Goal: Leave review/rating

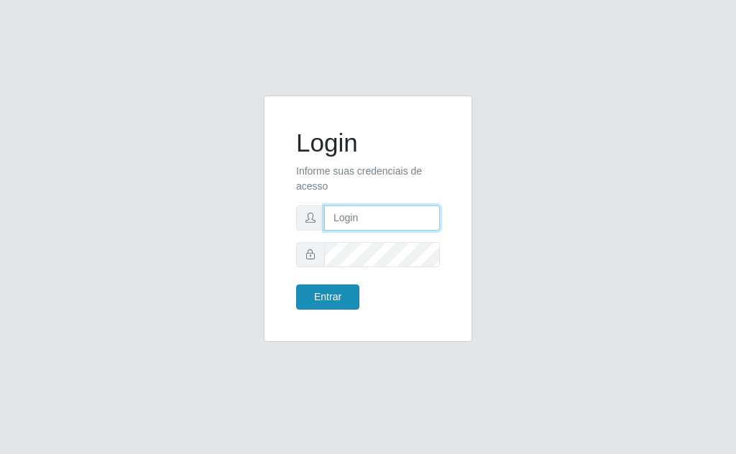
type input "[EMAIL_ADDRESS][DOMAIN_NAME]"
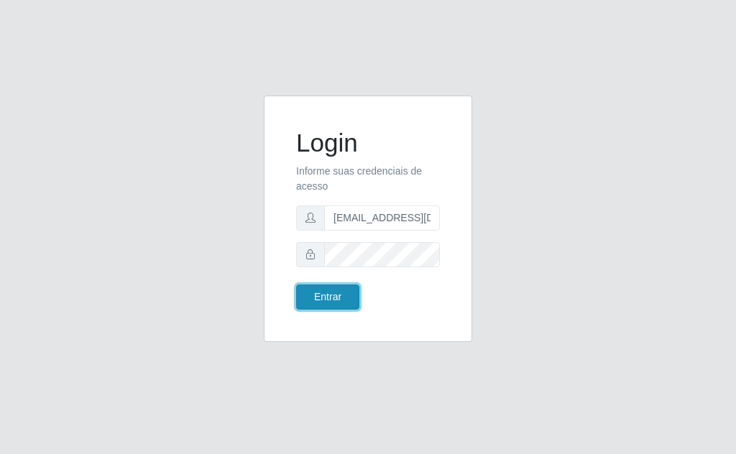
click at [313, 299] on button "Entrar" at bounding box center [327, 297] width 63 height 25
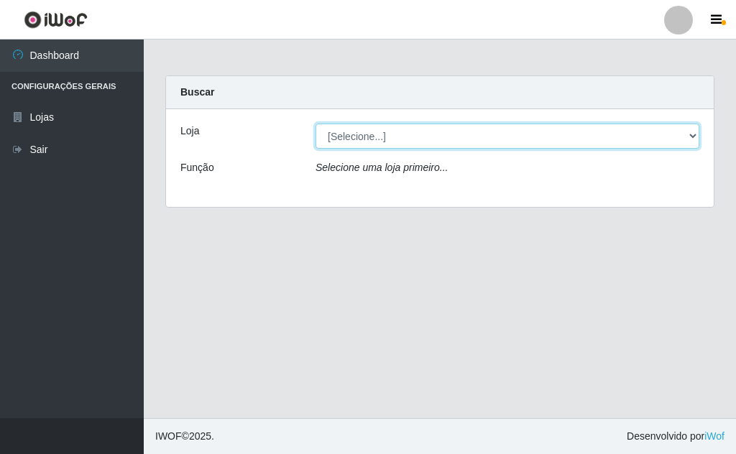
click at [604, 140] on select "[Selecione...] Rede Potiguar 1 - Macaíba" at bounding box center [508, 136] width 384 height 25
select select "100"
click at [316, 124] on select "[Selecione...] Rede Potiguar 1 - Macaíba" at bounding box center [508, 136] width 384 height 25
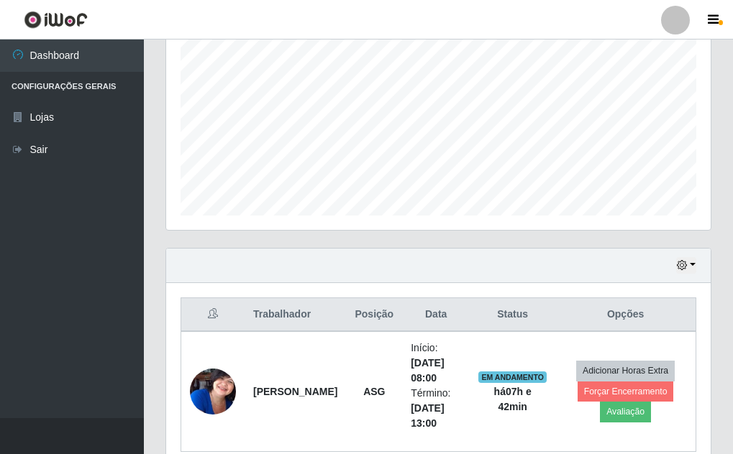
scroll to position [365, 0]
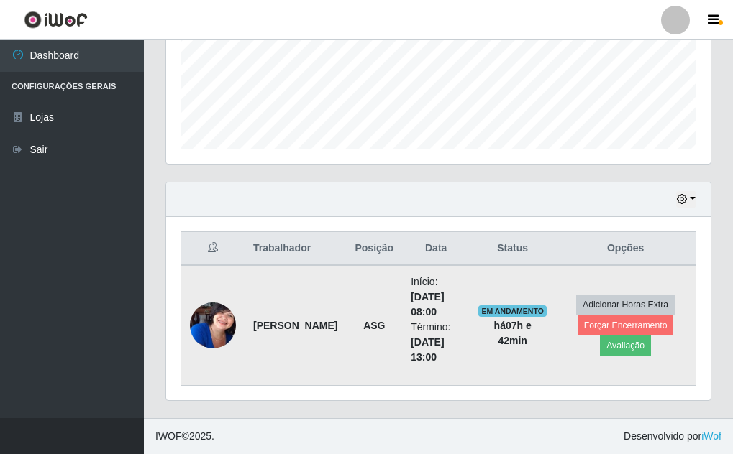
click at [210, 319] on img at bounding box center [213, 326] width 46 height 58
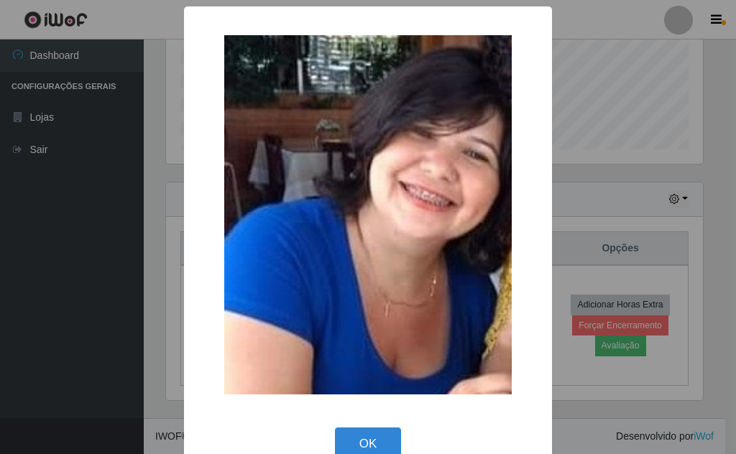
click at [621, 127] on div "× OK Cancel" at bounding box center [368, 227] width 736 height 454
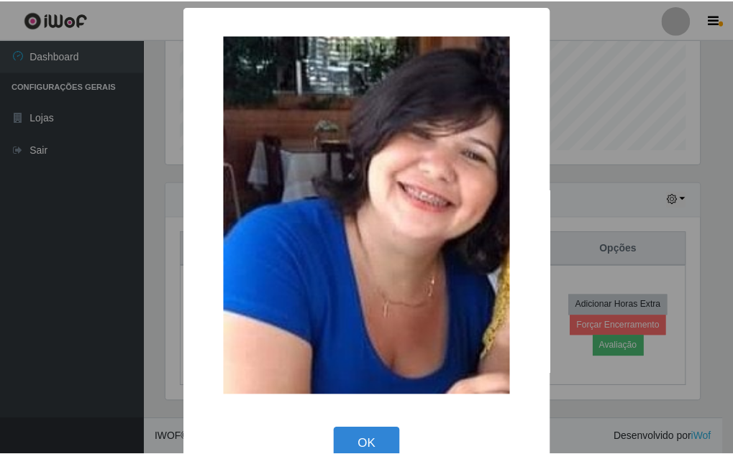
scroll to position [298, 544]
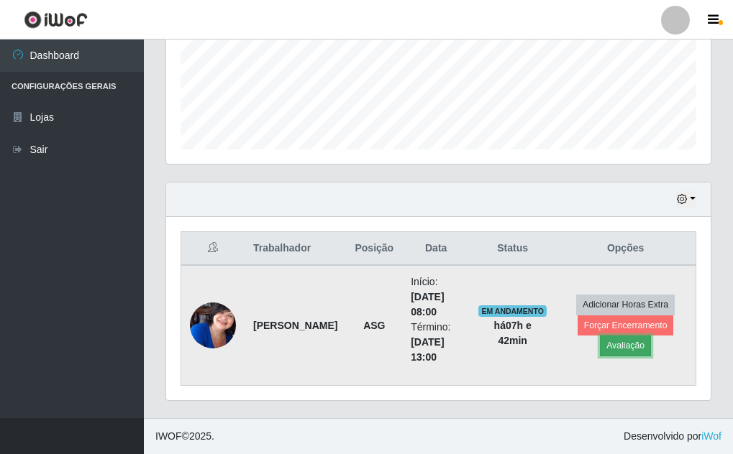
click at [609, 342] on button "Avaliação" at bounding box center [625, 346] width 51 height 20
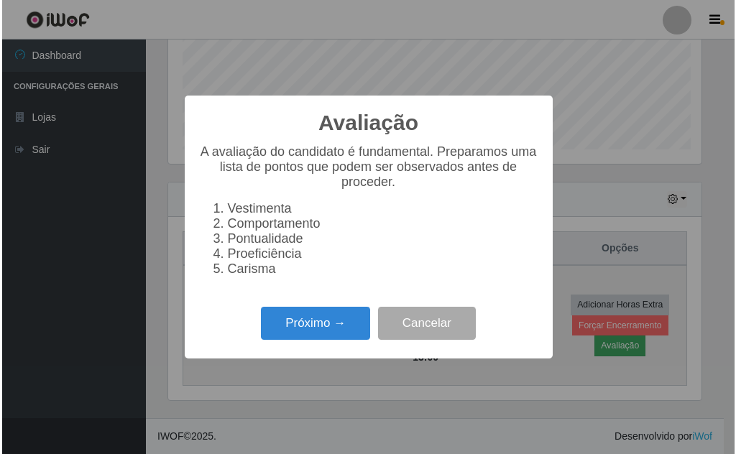
scroll to position [298, 537]
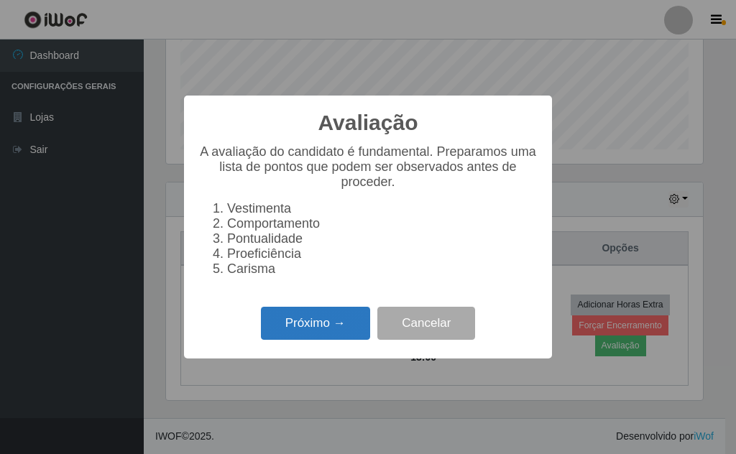
click at [301, 329] on button "Próximo →" at bounding box center [315, 324] width 109 height 34
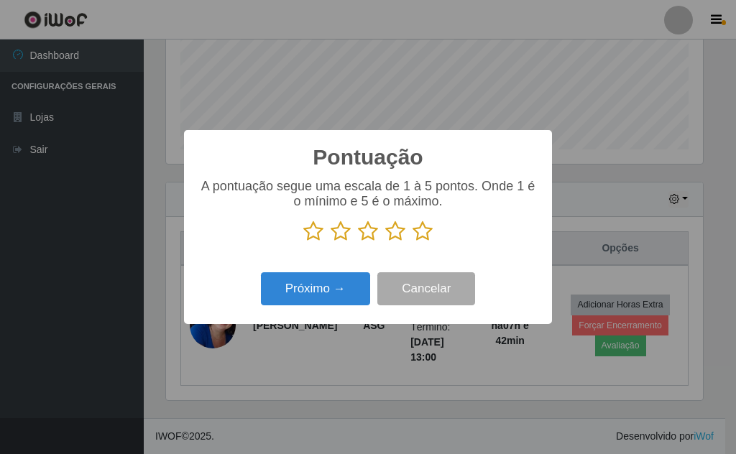
click at [421, 231] on icon at bounding box center [423, 232] width 20 height 22
click at [413, 242] on input "radio" at bounding box center [413, 242] width 0 height 0
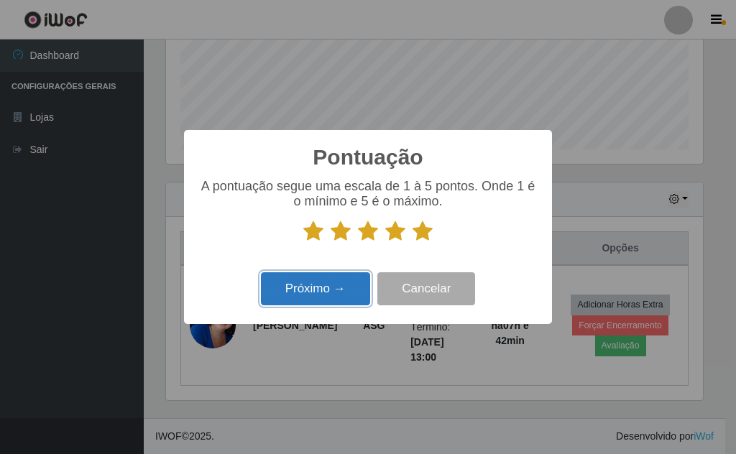
click at [316, 285] on button "Próximo →" at bounding box center [315, 290] width 109 height 34
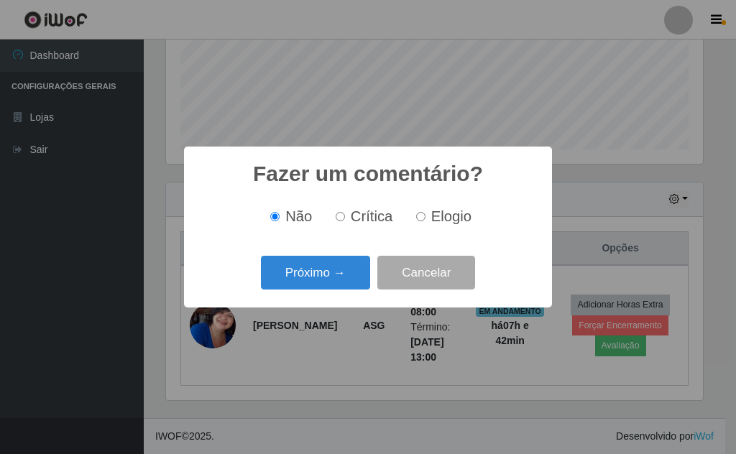
click at [424, 218] on input "Elogio" at bounding box center [420, 216] width 9 height 9
radio input "true"
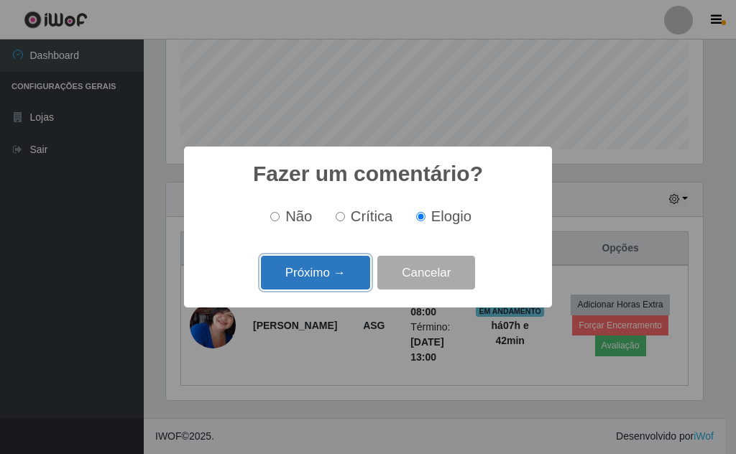
click at [310, 272] on button "Próximo →" at bounding box center [315, 273] width 109 height 34
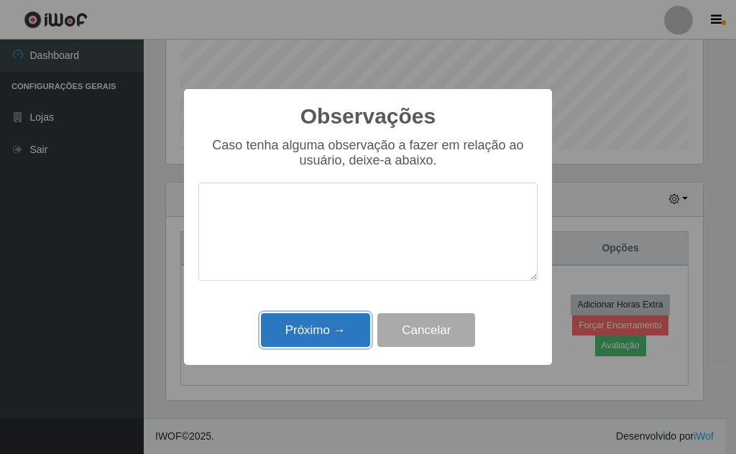
click at [300, 326] on button "Próximo →" at bounding box center [315, 331] width 109 height 34
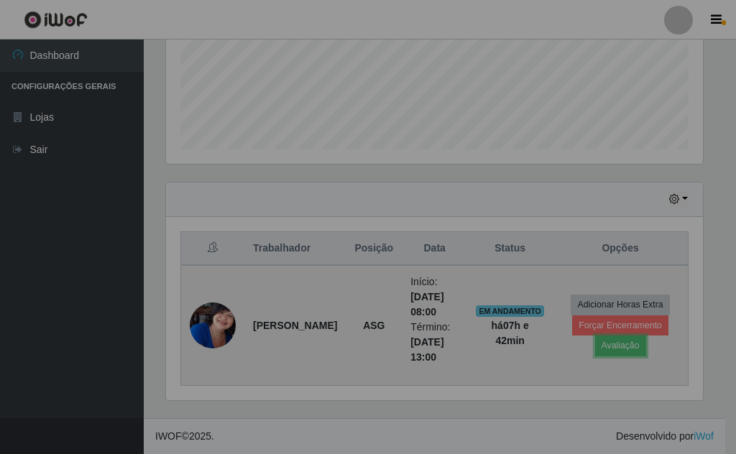
scroll to position [298, 544]
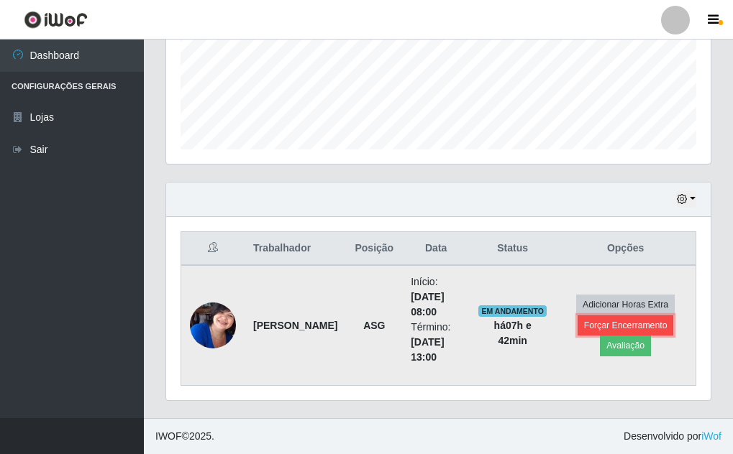
click at [638, 326] on button "Forçar Encerramento" at bounding box center [625, 326] width 96 height 20
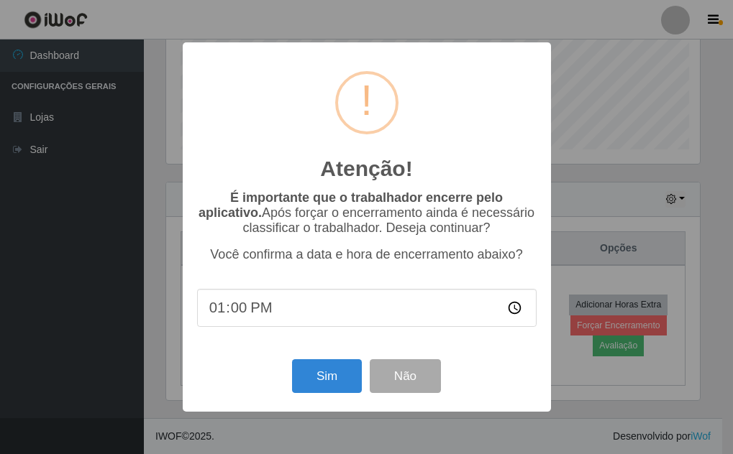
scroll to position [298, 537]
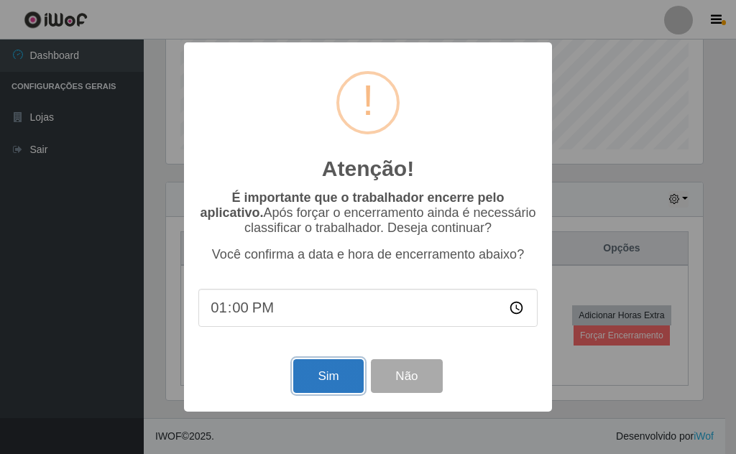
click at [330, 374] on button "Sim" at bounding box center [328, 377] width 70 height 34
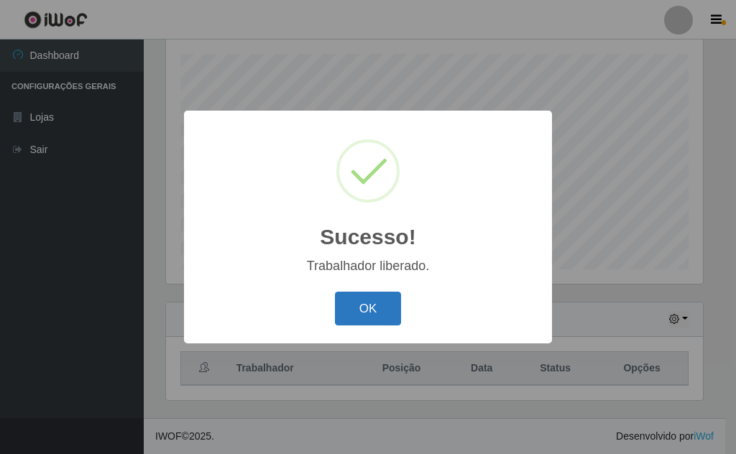
click at [359, 310] on button "OK" at bounding box center [368, 309] width 67 height 34
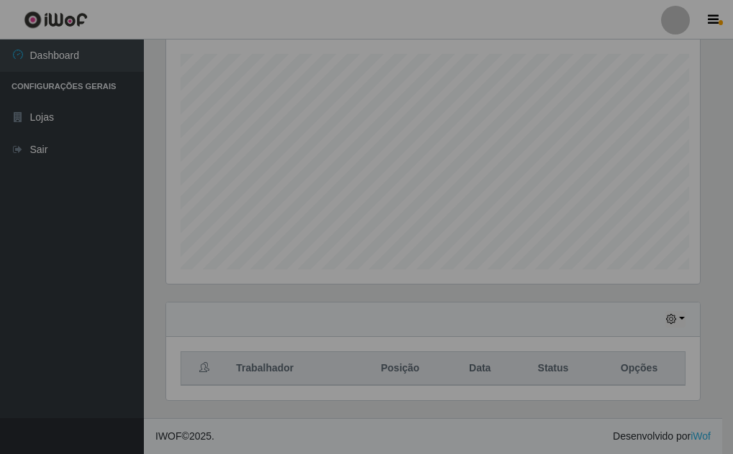
scroll to position [298, 544]
